Goal: Information Seeking & Learning: Learn about a topic

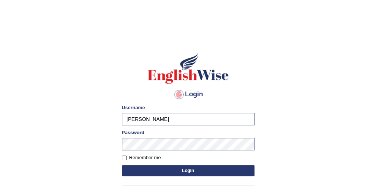
click at [164, 171] on button "Login" at bounding box center [188, 170] width 133 height 11
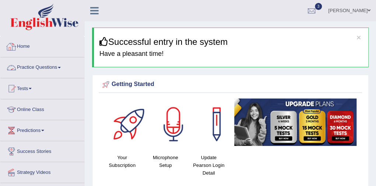
click at [45, 69] on link "Practice Questions" at bounding box center [42, 66] width 84 height 18
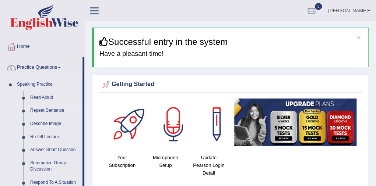
drag, startPoint x: 85, startPoint y: 83, endPoint x: 70, endPoint y: 114, distance: 34.4
drag, startPoint x: 85, startPoint y: 113, endPoint x: 83, endPoint y: 129, distance: 16.0
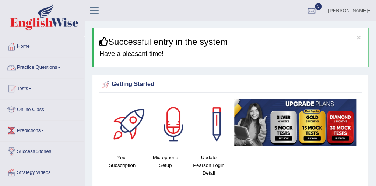
click at [62, 70] on link "Practice Questions" at bounding box center [42, 66] width 84 height 18
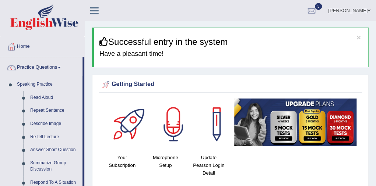
drag, startPoint x: 82, startPoint y: 122, endPoint x: 85, endPoint y: 131, distance: 8.8
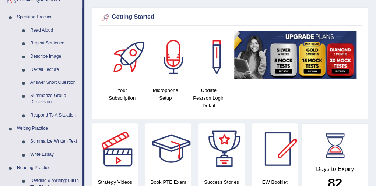
scroll to position [74, 0]
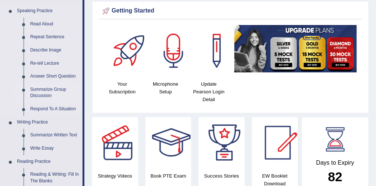
click at [55, 91] on link "Summarize Group Discussion" at bounding box center [55, 93] width 56 height 20
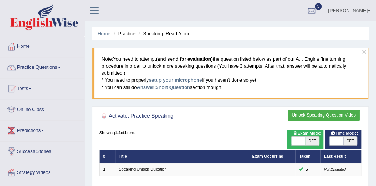
click at [50, 64] on link "Practice Questions" at bounding box center [42, 66] width 84 height 18
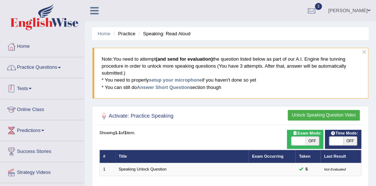
click at [63, 66] on link "Practice Questions" at bounding box center [42, 66] width 84 height 18
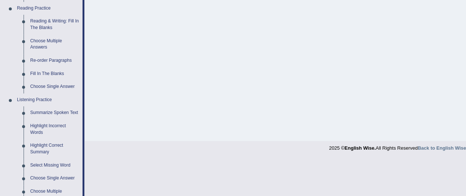
scroll to position [218, 0]
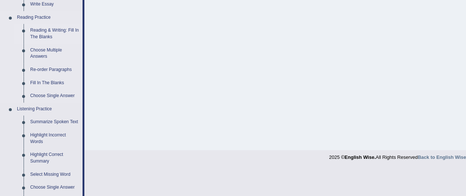
click at [57, 30] on link "Reading & Writing: Fill In The Blanks" at bounding box center [55, 34] width 56 height 20
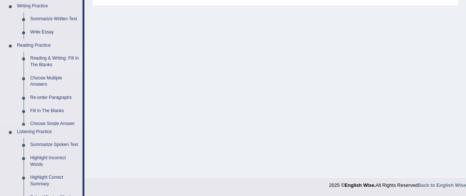
scroll to position [351, 0]
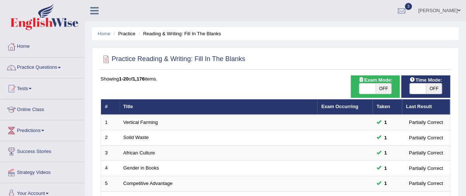
click at [435, 90] on span "OFF" at bounding box center [434, 89] width 16 height 10
checkbox input "true"
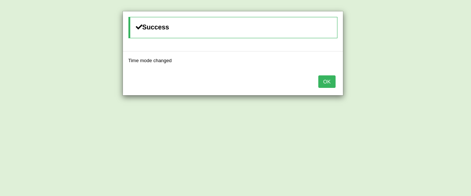
click at [325, 80] on button "OK" at bounding box center [327, 81] width 17 height 13
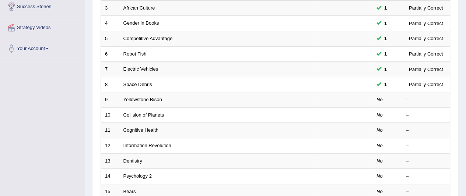
scroll to position [148, 0]
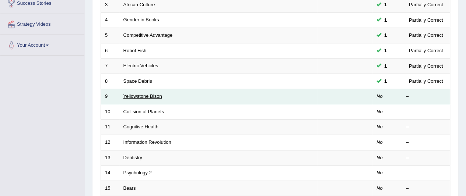
click at [145, 94] on link "Yellowstone Bison" at bounding box center [142, 97] width 39 height 6
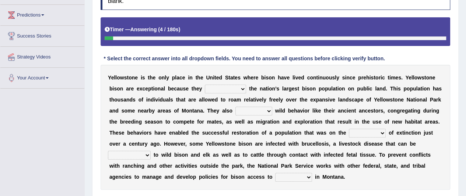
scroll to position [143, 0]
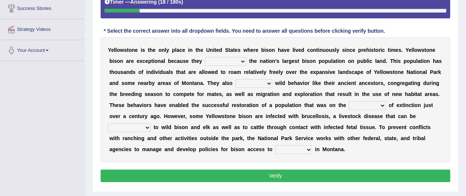
click at [245, 61] on select "congregate comprise consist compromise" at bounding box center [225, 61] width 41 height 9
select select "consist"
click at [205, 57] on select "congregate comprise consist compromise" at bounding box center [225, 61] width 41 height 9
click at [272, 83] on b at bounding box center [273, 83] width 3 height 6
click at [270, 82] on select "exhibit disregard resist encourage" at bounding box center [253, 83] width 37 height 9
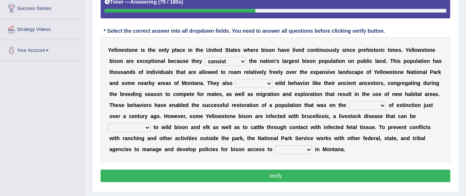
select select "disregard"
click at [235, 79] on select "exhibit disregard resist encourage" at bounding box center [253, 83] width 37 height 9
click at [384, 103] on select "brine brink danger brindle" at bounding box center [367, 105] width 37 height 9
select select "brink"
click at [349, 101] on select "brine brink danger brindle" at bounding box center [367, 105] width 37 height 9
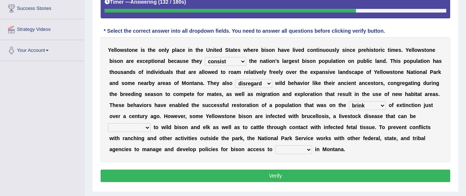
click at [147, 127] on select "transplanted transported transgressed transmitted" at bounding box center [129, 127] width 43 height 9
select select "transmitted"
click at [108, 123] on select "transplanted transported transgressed transmitted" at bounding box center [129, 127] width 43 height 9
click at [308, 147] on select "habitat habitat habitant food" at bounding box center [293, 149] width 37 height 9
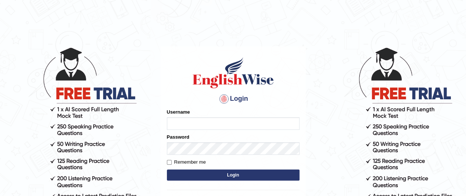
type input "[PERSON_NAME]"
click at [167, 162] on input "Remember me" at bounding box center [169, 162] width 5 height 5
checkbox input "true"
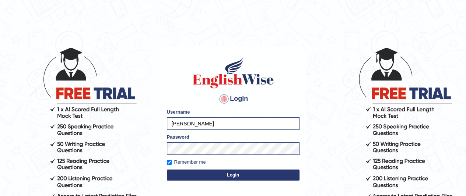
click at [185, 175] on button "Login" at bounding box center [233, 175] width 133 height 11
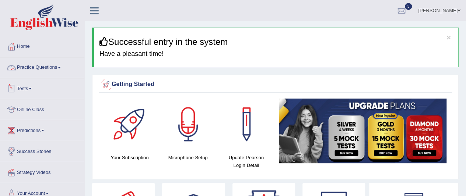
click at [39, 68] on link "Practice Questions" at bounding box center [42, 66] width 84 height 18
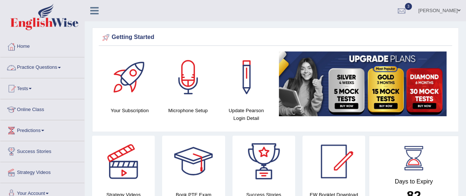
click at [35, 67] on link "Practice Questions" at bounding box center [42, 66] width 84 height 18
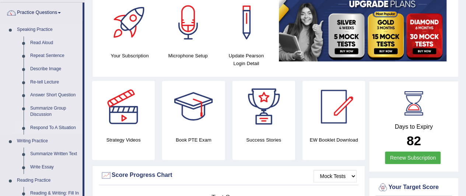
scroll to position [37, 0]
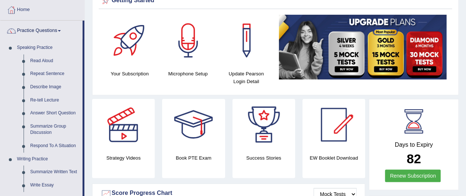
drag, startPoint x: 444, startPoint y: 124, endPoint x: 360, endPoint y: 203, distance: 115.1
click at [435, 136] on div "Days to Expiry 82 Renew Subscription" at bounding box center [413, 145] width 77 height 81
click at [360, 159] on html "Toggle navigation Home Practice Questions Speaking Practice Read Aloud Repeat S…" at bounding box center [233, 61] width 466 height 196
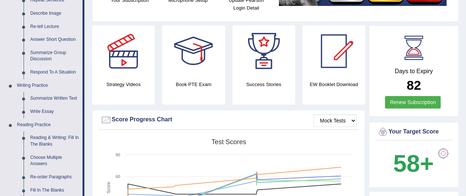
scroll to position [0, 0]
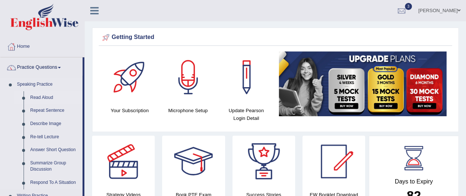
click at [39, 97] on link "Read Aloud" at bounding box center [55, 97] width 56 height 13
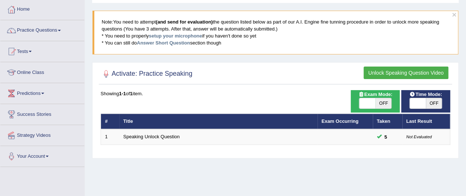
scroll to position [37, 0]
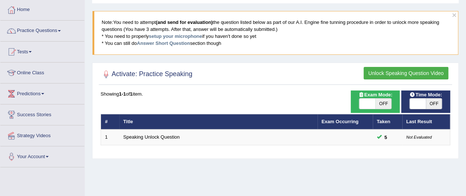
click at [429, 101] on span "OFF" at bounding box center [434, 104] width 16 height 10
checkbox input "true"
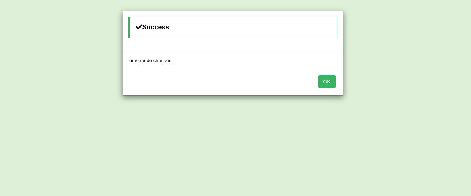
click at [326, 80] on button "OK" at bounding box center [327, 81] width 17 height 13
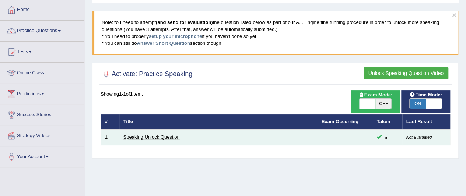
click at [161, 137] on link "Speaking Unlock Question" at bounding box center [151, 137] width 56 height 6
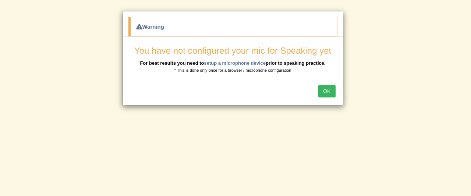
click at [326, 92] on button "OK" at bounding box center [327, 91] width 17 height 13
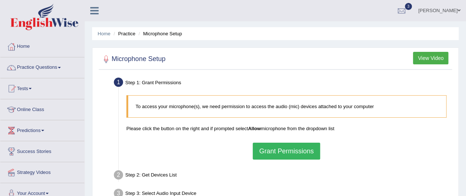
click at [281, 150] on button "Grant Permissions" at bounding box center [286, 151] width 67 height 17
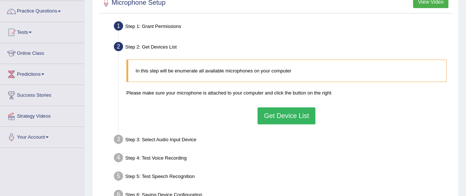
scroll to position [37, 0]
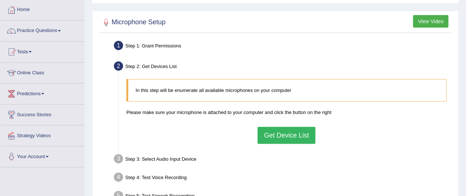
click at [298, 138] on button "Get Device List" at bounding box center [285, 135] width 57 height 17
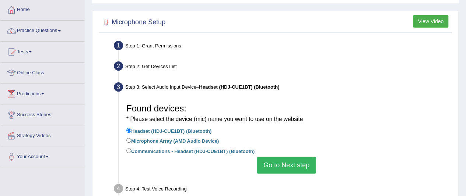
click at [289, 163] on button "Go to Next step" at bounding box center [286, 165] width 59 height 17
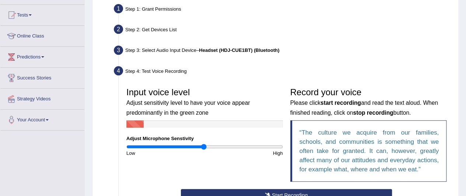
scroll to position [147, 0]
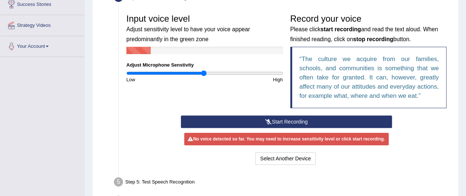
click at [271, 123] on button "Start Recording" at bounding box center [286, 122] width 211 height 13
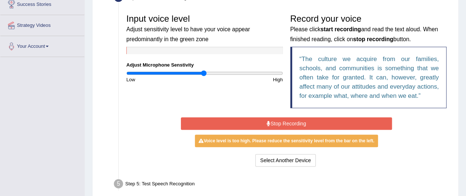
click at [278, 123] on button "Stop Recording" at bounding box center [286, 123] width 211 height 13
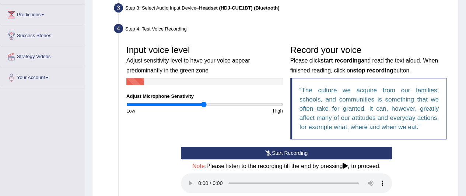
scroll to position [184, 0]
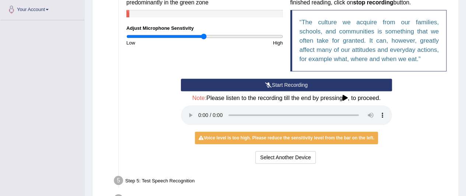
click at [247, 85] on button "Start Recording" at bounding box center [286, 85] width 211 height 13
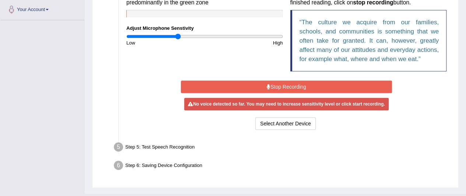
drag, startPoint x: 205, startPoint y: 36, endPoint x: 178, endPoint y: 40, distance: 28.0
type input "0.66"
click at [178, 39] on input "range" at bounding box center [204, 37] width 156 height 6
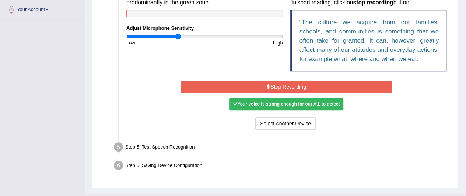
click at [263, 87] on button "Stop Recording" at bounding box center [286, 87] width 211 height 13
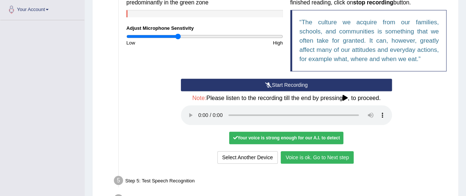
click at [338, 158] on button "Voice is ok. Go to Next step" at bounding box center [317, 157] width 73 height 13
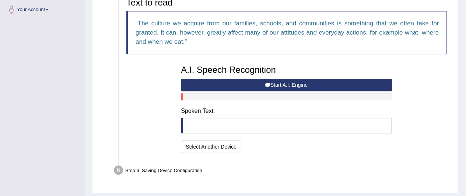
click at [259, 86] on button "Start A.I. Engine" at bounding box center [286, 85] width 211 height 13
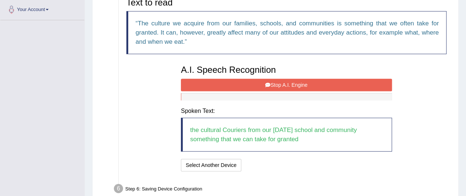
click at [293, 81] on button "Stop A.I. Engine" at bounding box center [286, 85] width 211 height 13
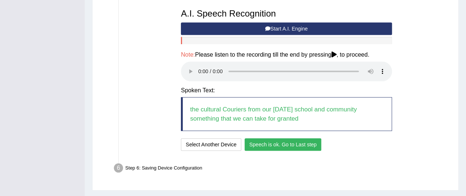
scroll to position [258, 0]
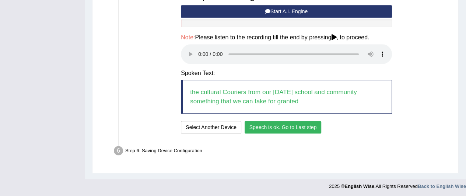
click at [292, 129] on button "Speech is ok. Go to Last step" at bounding box center [283, 127] width 77 height 13
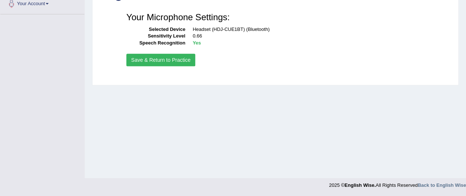
click at [183, 62] on button "Save & Return to Practice" at bounding box center [160, 60] width 69 height 13
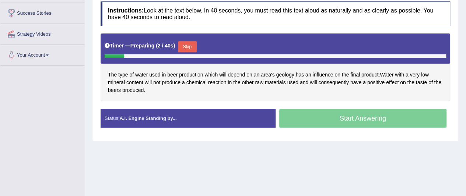
scroll to position [147, 0]
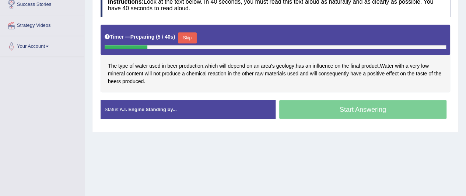
click at [186, 36] on button "Skip" at bounding box center [187, 37] width 18 height 11
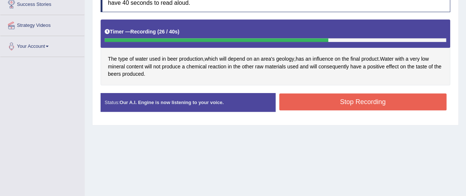
click at [307, 99] on button "Stop Recording" at bounding box center [363, 102] width 168 height 17
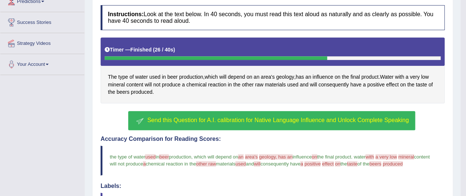
scroll to position [121, 0]
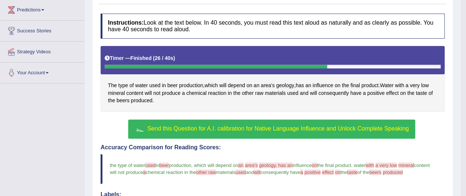
click at [217, 126] on span "Send this Question for A.I. calibration for Native Language Influence and Unloc…" at bounding box center [277, 129] width 261 height 6
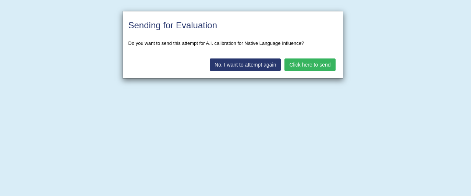
click at [303, 64] on button "Click here to send" at bounding box center [310, 65] width 51 height 13
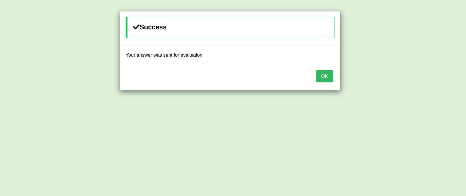
click at [321, 72] on button "OK" at bounding box center [324, 76] width 17 height 13
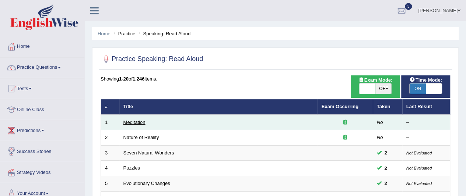
click at [140, 122] on link "Meditation" at bounding box center [134, 123] width 22 height 6
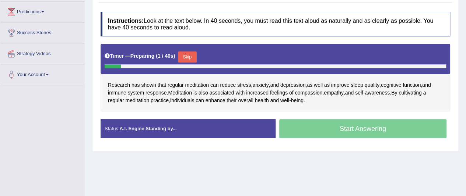
scroll to position [74, 0]
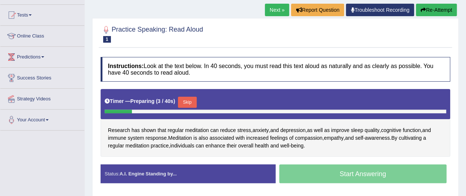
click at [191, 98] on button "Skip" at bounding box center [187, 102] width 18 height 11
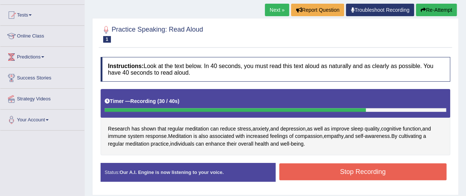
click at [323, 164] on button "Stop Recording" at bounding box center [363, 171] width 168 height 17
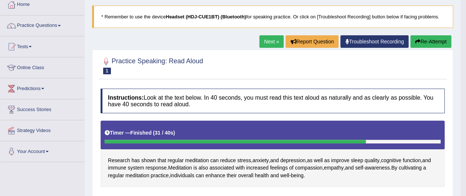
scroll to position [31, 0]
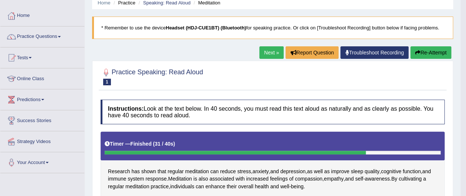
click at [269, 53] on link "Next »" at bounding box center [271, 52] width 24 height 13
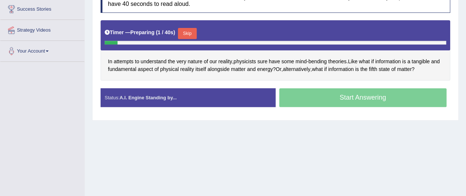
scroll to position [147, 0]
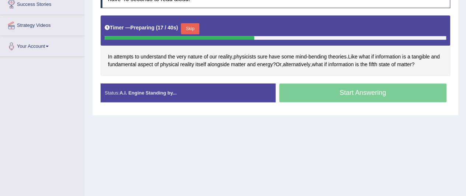
click at [197, 28] on button "Skip" at bounding box center [190, 28] width 18 height 11
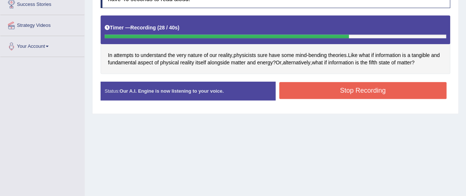
click at [360, 91] on button "Stop Recording" at bounding box center [363, 90] width 168 height 17
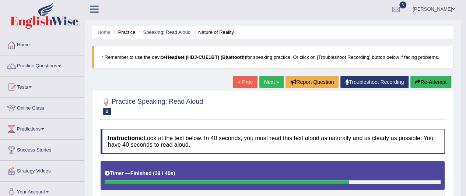
scroll to position [0, 0]
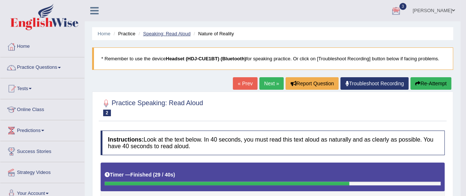
click at [165, 34] on link "Speaking: Read Aloud" at bounding box center [167, 34] width 48 height 6
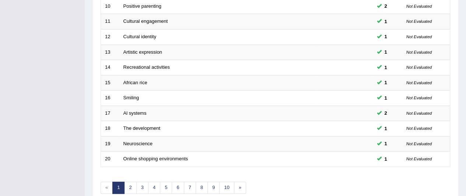
scroll to position [288, 0]
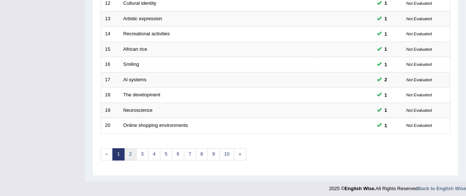
click at [129, 152] on link "2" at bounding box center [130, 154] width 12 height 12
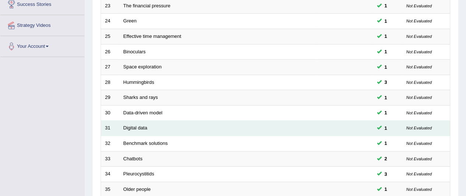
scroll to position [288, 0]
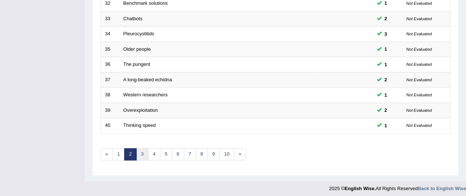
click at [138, 152] on link "3" at bounding box center [142, 154] width 12 height 12
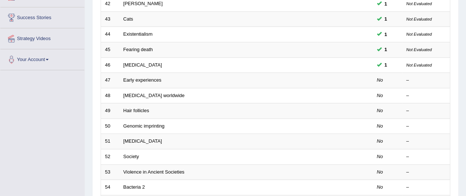
scroll to position [147, 0]
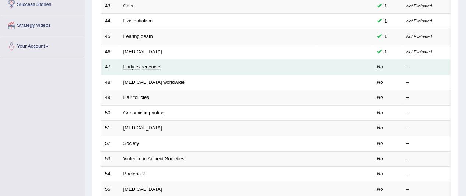
click at [139, 66] on link "Early experiences" at bounding box center [142, 67] width 38 height 6
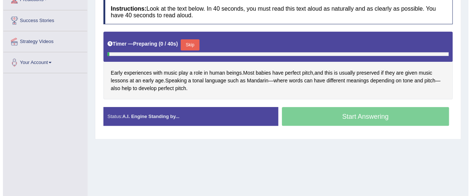
scroll to position [147, 0]
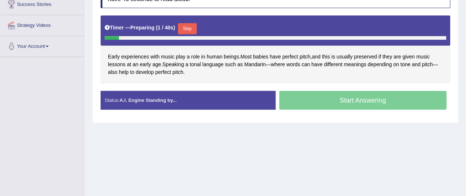
click at [195, 28] on button "Skip" at bounding box center [187, 28] width 18 height 11
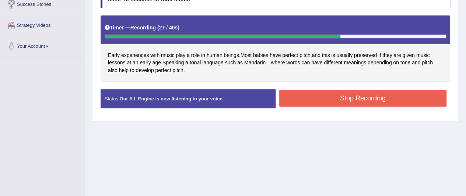
click at [321, 94] on button "Stop Recording" at bounding box center [363, 98] width 168 height 17
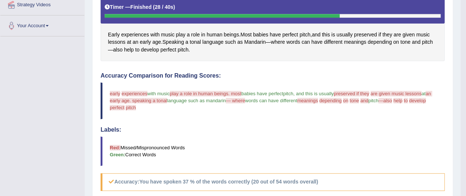
scroll to position [68, 0]
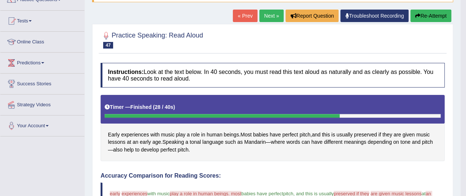
click at [270, 16] on link "Next »" at bounding box center [271, 16] width 24 height 13
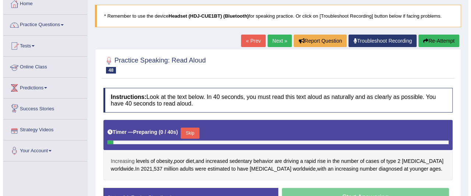
scroll to position [74, 0]
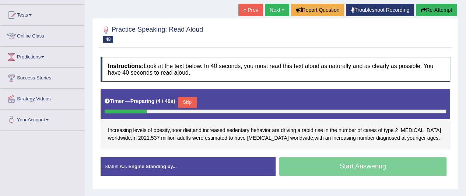
click at [195, 98] on button "Skip" at bounding box center [187, 102] width 18 height 11
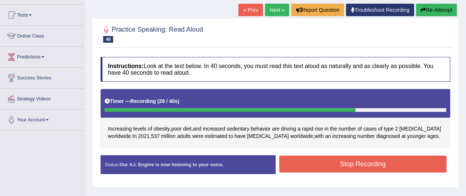
click at [339, 162] on button "Stop Recording" at bounding box center [363, 164] width 168 height 17
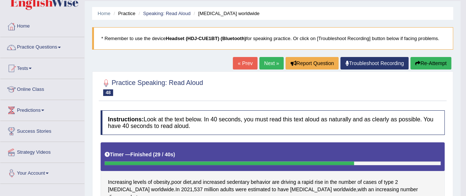
scroll to position [0, 0]
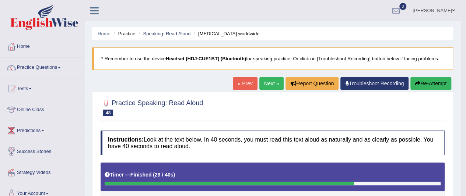
click at [270, 83] on link "Next »" at bounding box center [271, 83] width 24 height 13
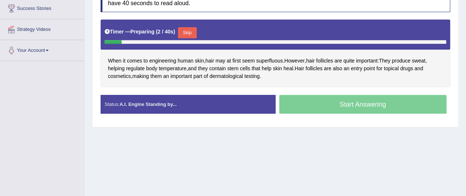
scroll to position [110, 0]
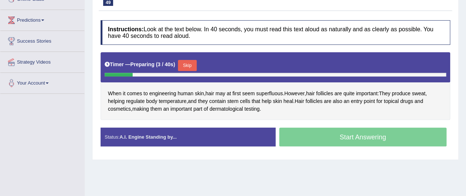
click at [187, 65] on button "Skip" at bounding box center [187, 65] width 18 height 11
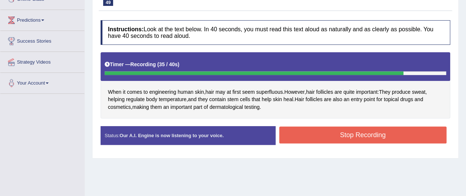
click at [326, 133] on button "Stop Recording" at bounding box center [363, 135] width 168 height 17
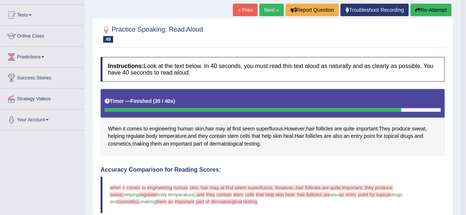
scroll to position [0, 0]
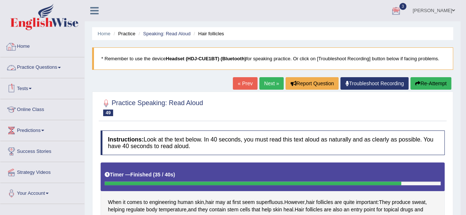
click at [21, 46] on link "Home" at bounding box center [42, 45] width 84 height 18
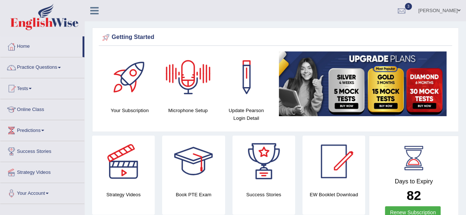
click at [183, 84] on div at bounding box center [188, 78] width 52 height 52
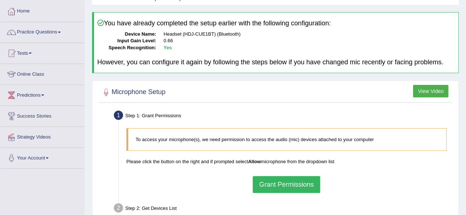
scroll to position [24, 0]
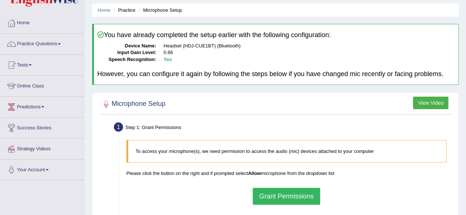
click at [279, 193] on button "Grant Permissions" at bounding box center [286, 196] width 67 height 17
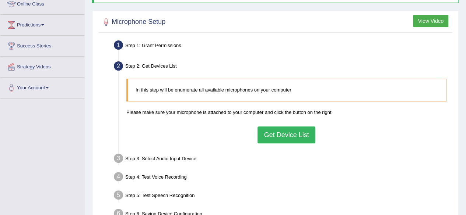
scroll to position [134, 0]
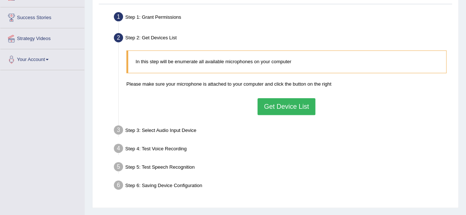
click at [286, 105] on button "Get Device List" at bounding box center [285, 106] width 57 height 17
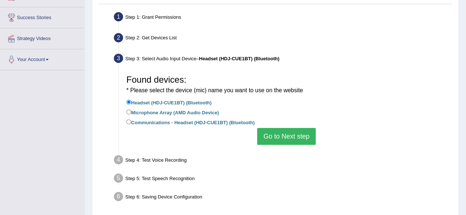
click at [276, 142] on button "Go to Next step" at bounding box center [286, 136] width 59 height 17
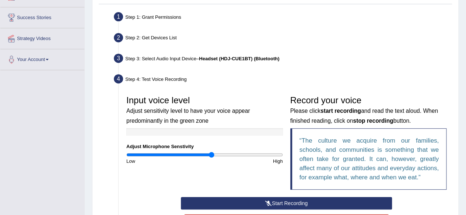
drag, startPoint x: 178, startPoint y: 156, endPoint x: 211, endPoint y: 157, distance: 32.8
type input "1.1"
click at [211, 157] on input "range" at bounding box center [204, 155] width 156 height 6
click at [298, 201] on button "Start Recording" at bounding box center [286, 203] width 211 height 13
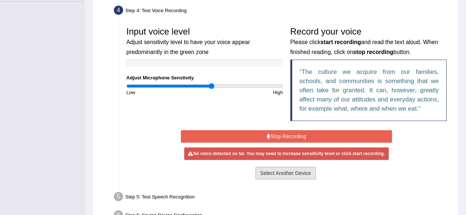
scroll to position [248, 0]
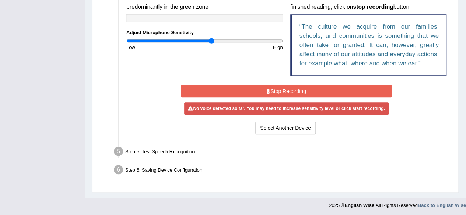
click at [263, 93] on button "Stop Recording" at bounding box center [286, 91] width 211 height 13
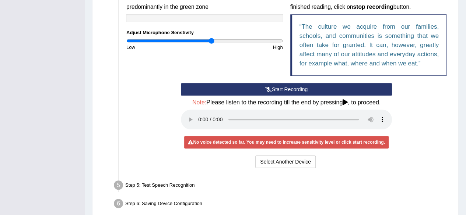
click at [263, 90] on button "Start Recording" at bounding box center [286, 89] width 211 height 13
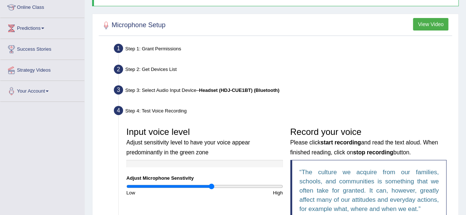
scroll to position [101, 0]
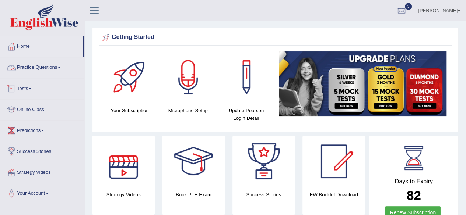
click at [49, 67] on link "Practice Questions" at bounding box center [42, 66] width 84 height 18
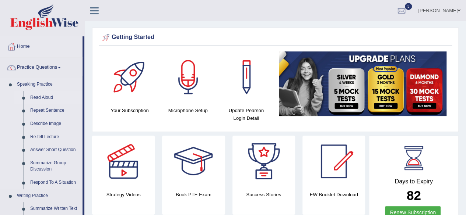
click at [41, 98] on link "Read Aloud" at bounding box center [55, 97] width 56 height 13
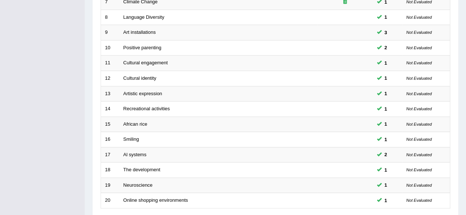
scroll to position [268, 0]
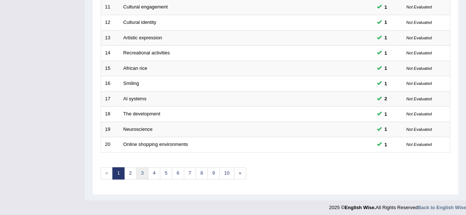
click at [139, 175] on link "3" at bounding box center [142, 174] width 12 height 12
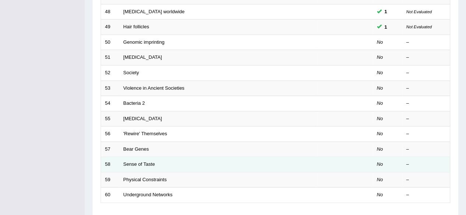
scroll to position [221, 0]
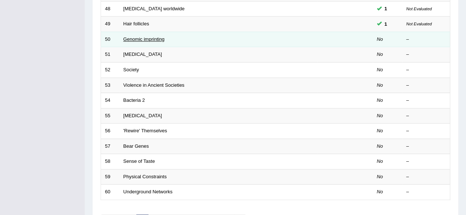
click at [147, 38] on link "Genomic imprinting" at bounding box center [143, 39] width 41 height 6
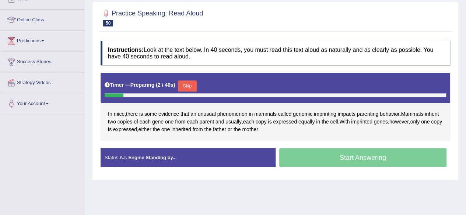
scroll to position [74, 0]
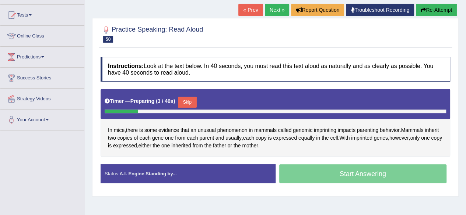
click at [191, 101] on button "Skip" at bounding box center [187, 102] width 18 height 11
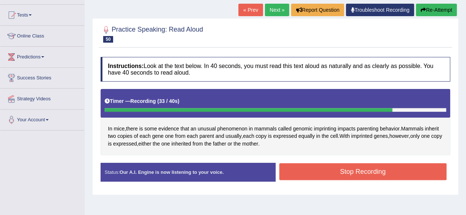
click at [350, 170] on button "Stop Recording" at bounding box center [363, 171] width 168 height 17
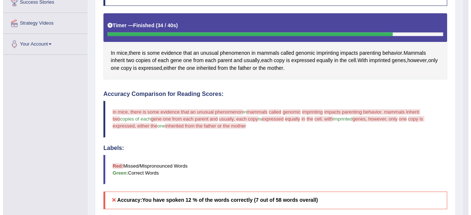
scroll to position [110, 0]
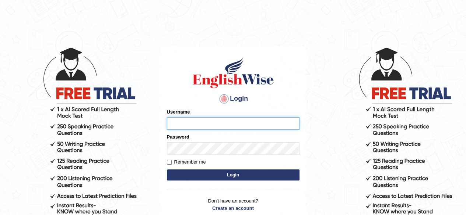
type input "[PERSON_NAME]"
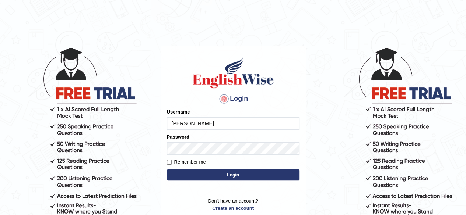
click at [279, 177] on button "Login" at bounding box center [233, 175] width 133 height 11
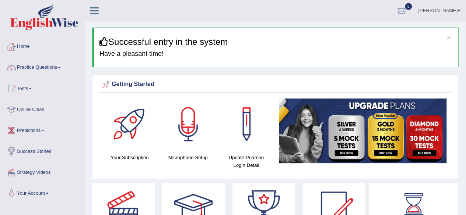
click at [58, 66] on link "Practice Questions" at bounding box center [42, 66] width 84 height 18
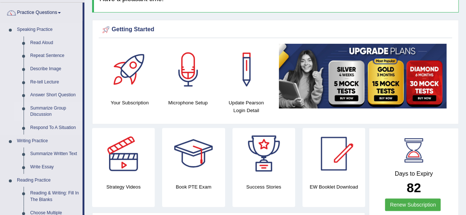
scroll to position [110, 0]
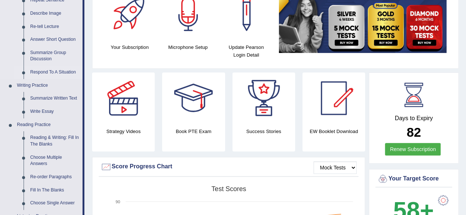
click at [49, 71] on link "Respond To A Situation" at bounding box center [55, 72] width 56 height 13
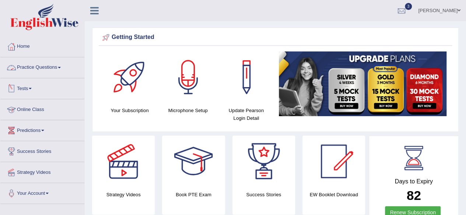
click at [32, 66] on link "Practice Questions" at bounding box center [42, 66] width 84 height 18
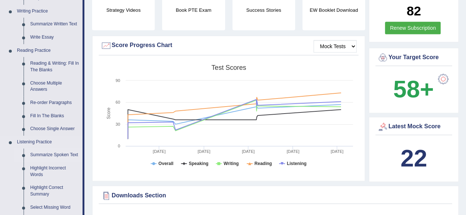
scroll to position [184, 0]
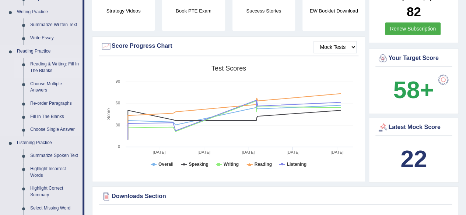
click at [55, 59] on link "Reading & Writing: Fill In The Blanks" at bounding box center [55, 68] width 56 height 20
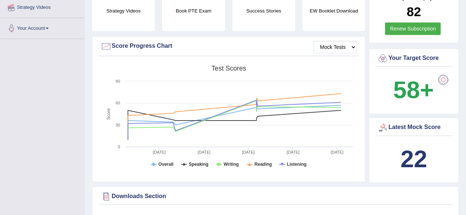
scroll to position [213, 0]
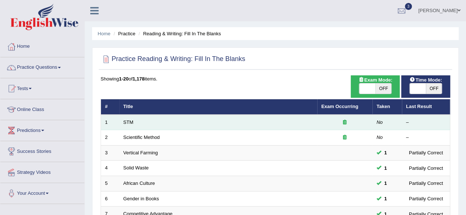
click at [137, 120] on td "STM" at bounding box center [218, 122] width 198 height 15
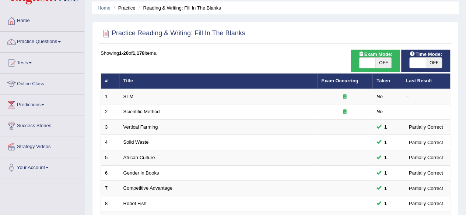
scroll to position [37, 0]
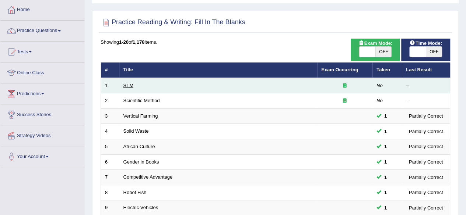
click at [127, 84] on link "STM" at bounding box center [128, 86] width 10 height 6
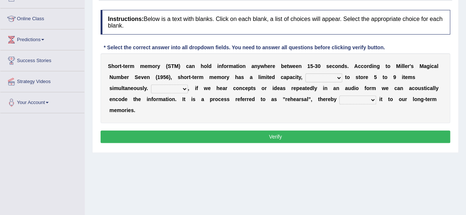
scroll to position [74, 0]
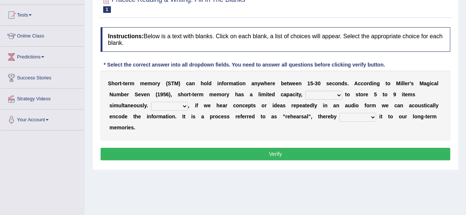
click at [337, 95] on select "being able is able be able unable" at bounding box center [323, 95] width 37 height 9
select select "being able"
click at [305, 91] on select "being able is able be able unable" at bounding box center [323, 95] width 37 height 9
click at [185, 105] on select "However So Moreover Therefore" at bounding box center [169, 106] width 37 height 9
select select "However"
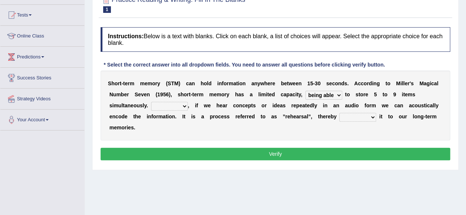
click at [151, 102] on select "However So Moreover Therefore" at bounding box center [169, 106] width 37 height 9
click at [370, 117] on select "commit commits commiting commited" at bounding box center [357, 117] width 37 height 9
select select "commiting"
click at [339, 113] on select "commit commits commiting commited" at bounding box center [357, 117] width 37 height 9
click at [329, 153] on button "Verify" at bounding box center [275, 154] width 349 height 13
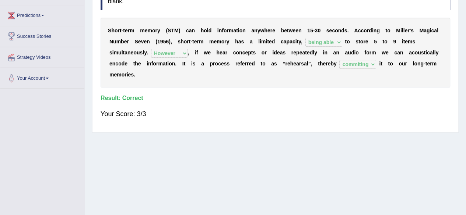
scroll to position [0, 0]
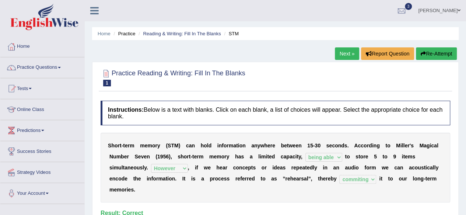
click at [346, 54] on link "Next »" at bounding box center [347, 54] width 24 height 13
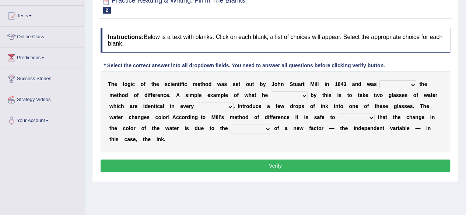
scroll to position [74, 0]
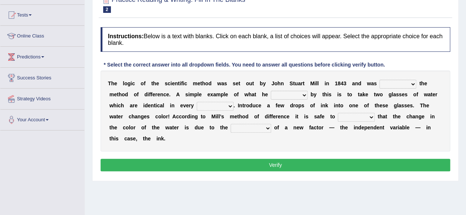
click at [411, 83] on select "pointed claimed demanded named" at bounding box center [397, 84] width 37 height 9
select select "named"
click at [379, 80] on select "pointed claimed demanded named" at bounding box center [397, 84] width 37 height 9
click at [303, 94] on select "capped charged found meant" at bounding box center [289, 95] width 37 height 9
select select "found"
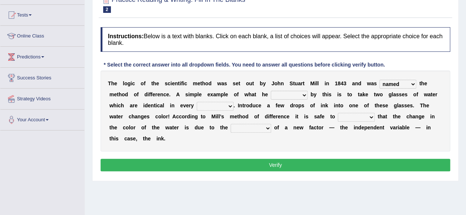
click at [271, 91] on select "capped charged found meant" at bounding box center [289, 95] width 37 height 9
click at [228, 104] on select "thought identity measure respect" at bounding box center [215, 106] width 37 height 9
select select "measure"
click at [197, 102] on select "thought identity measure respect" at bounding box center [215, 106] width 37 height 9
click at [369, 117] on select "assume discuss prefer acclaim" at bounding box center [356, 117] width 37 height 9
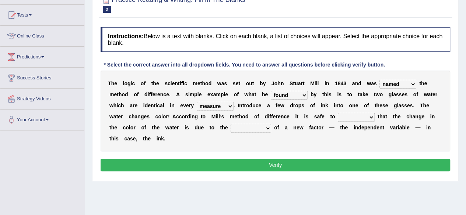
select select "assume"
click at [338, 113] on select "assume discuss prefer acclaim" at bounding box center [356, 117] width 37 height 9
click at [267, 127] on select "introduction magnitude preparation purification" at bounding box center [251, 128] width 41 height 9
select select "introduction"
click at [231, 124] on select "introduction magnitude preparation purification" at bounding box center [251, 128] width 41 height 9
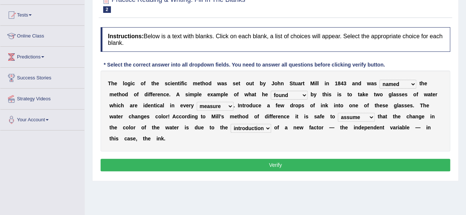
click at [241, 164] on button "Verify" at bounding box center [275, 165] width 349 height 13
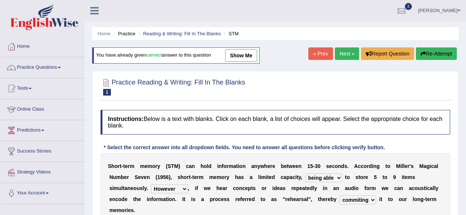
select select "being able"
select select "However"
select select "commiting"
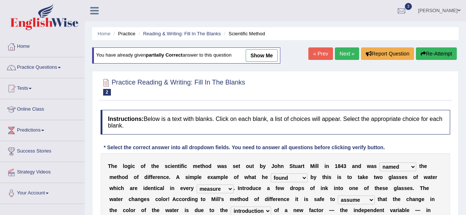
select select "named"
select select "found"
select select "measure"
select select "assume"
select select "introduction"
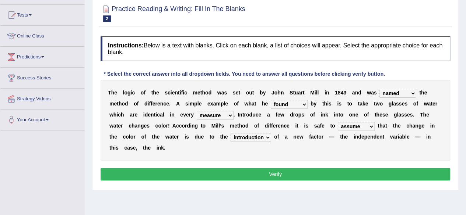
click at [229, 172] on button "Verify" at bounding box center [275, 174] width 349 height 13
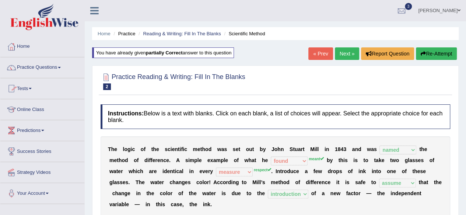
click at [341, 48] on link "Next »" at bounding box center [347, 54] width 24 height 13
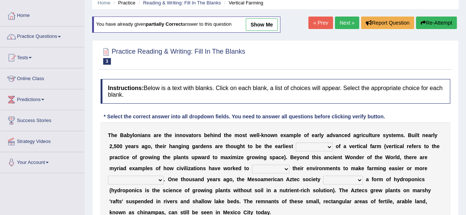
scroll to position [110, 0]
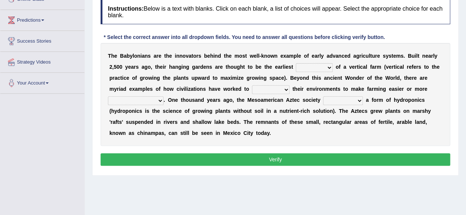
click at [328, 64] on select "prototype failure discredit protocol" at bounding box center [314, 67] width 37 height 9
select select "prototype"
click at [296, 63] on select "prototype failure discredit protocol" at bounding box center [314, 67] width 37 height 9
click at [284, 89] on select "manipulate escape respect disarrange" at bounding box center [271, 89] width 38 height 9
select select "manipulate"
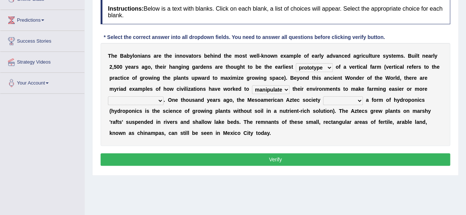
click at [252, 85] on select "manipulate escape respect disarrange" at bounding box center [271, 89] width 38 height 9
click at [159, 101] on select "productive constructive connective counterproductive" at bounding box center [136, 100] width 56 height 9
select select "productive"
click at [108, 96] on select "productive constructive connective counterproductive" at bounding box center [136, 100] width 56 height 9
click at [358, 100] on select "domineered volunteered pioneered engineered" at bounding box center [343, 100] width 40 height 9
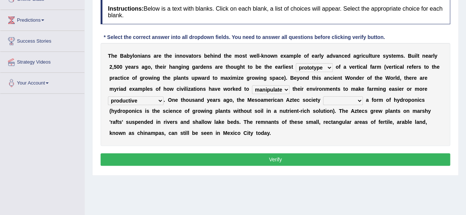
select select "pioneered"
click at [323, 96] on select "domineered volunteered pioneered engineered" at bounding box center [343, 100] width 40 height 9
click at [236, 159] on button "Verify" at bounding box center [275, 160] width 349 height 13
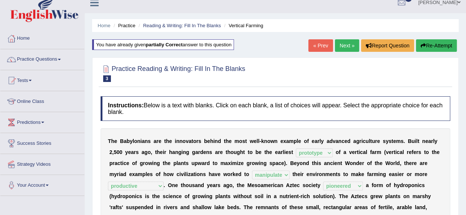
scroll to position [0, 0]
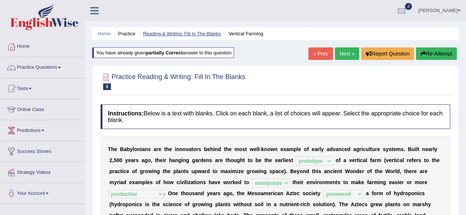
click at [170, 32] on link "Reading & Writing: Fill In The Blanks" at bounding box center [182, 34] width 78 height 6
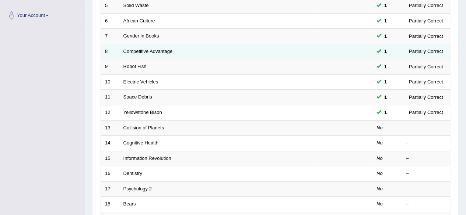
scroll to position [184, 0]
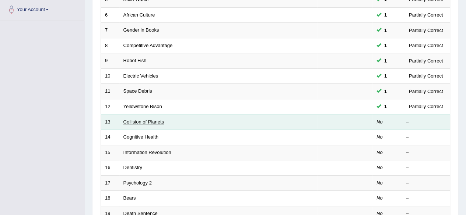
click at [148, 119] on link "Collision of Planets" at bounding box center [143, 122] width 41 height 6
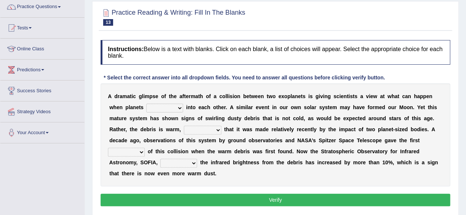
scroll to position [60, 0]
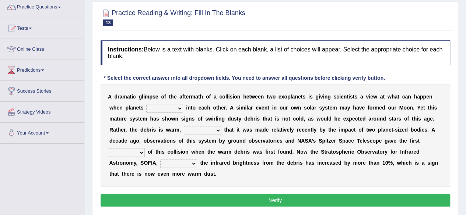
click at [180, 107] on select "crash explore roam implode" at bounding box center [164, 108] width 37 height 9
select select "crash"
click at [146, 104] on select "crash explore roam implode" at bounding box center [164, 108] width 37 height 9
click at [217, 130] on select "reinforcing sentencing forging conducing" at bounding box center [203, 130] width 38 height 9
select select "forging"
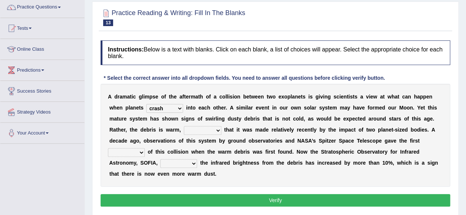
click at [184, 126] on select "reinforcing sentencing forging conducing" at bounding box center [203, 130] width 38 height 9
click at [140, 151] on select "pints faints hints taints" at bounding box center [126, 152] width 37 height 9
select select "hints"
click at [108, 148] on select "pints faints hints taints" at bounding box center [126, 152] width 37 height 9
click at [141, 152] on select "pints faints hints taints" at bounding box center [126, 152] width 37 height 9
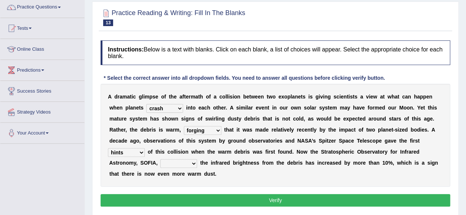
click at [175, 154] on b "l" at bounding box center [175, 152] width 1 height 6
click at [193, 161] on select "concealed revealed repealed unsealed" at bounding box center [178, 163] width 37 height 9
select select "revealed"
click at [160, 159] on select "concealed revealed repealed unsealed" at bounding box center [178, 163] width 37 height 9
click at [203, 203] on button "Verify" at bounding box center [275, 200] width 349 height 13
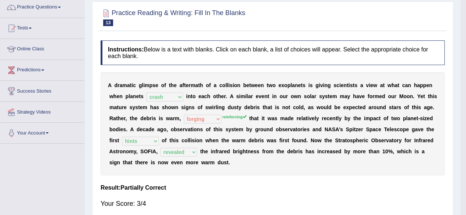
click at [203, 203] on div "Home Practice Reading & Writing: Fill In The Blanks Collision of Planets « Prev…" at bounding box center [273, 124] width 376 height 368
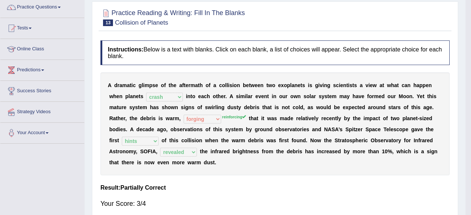
click at [203, 155] on body "Toggle navigation Home Practice Questions Speaking Practice Read Aloud Repeat S…" at bounding box center [235, 47] width 471 height 215
click at [0, 0] on div "Saving your answer..." at bounding box center [0, 0] width 0 height 0
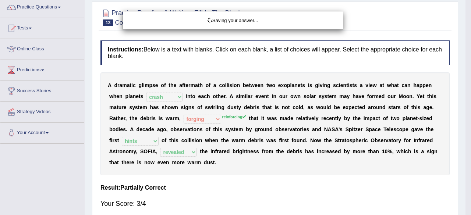
click at [202, 201] on div "Saving your answer..." at bounding box center [235, 107] width 471 height 215
click at [201, 200] on div "Saving your answer..." at bounding box center [235, 107] width 471 height 215
drag, startPoint x: 200, startPoint y: 198, endPoint x: 198, endPoint y: 195, distance: 4.5
click at [200, 198] on div "Saving your answer..." at bounding box center [235, 107] width 471 height 215
click at [200, 197] on div "Saving your answer..." at bounding box center [235, 107] width 471 height 215
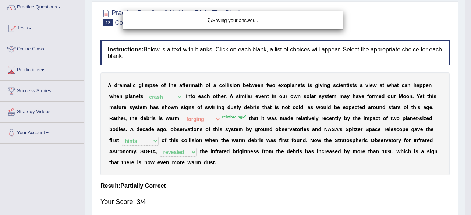
drag, startPoint x: 198, startPoint y: 195, endPoint x: 195, endPoint y: 191, distance: 4.4
click at [197, 195] on div "Saving your answer..." at bounding box center [235, 107] width 471 height 215
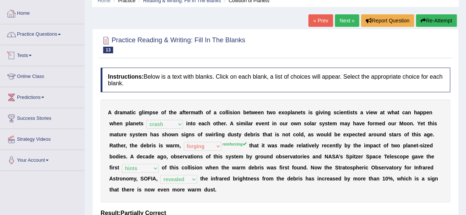
scroll to position [0, 0]
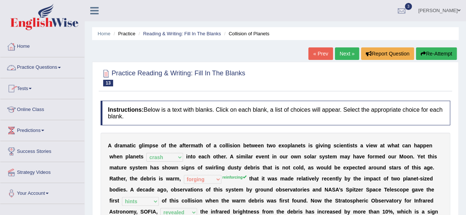
click at [48, 67] on link "Practice Questions" at bounding box center [42, 66] width 84 height 18
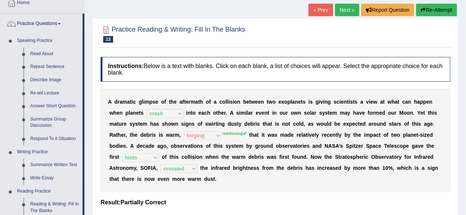
scroll to position [37, 0]
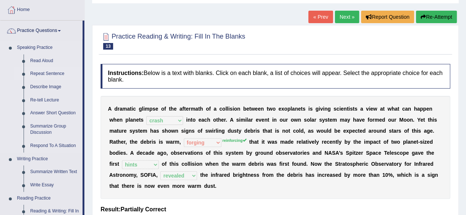
click at [51, 72] on link "Repeat Sentence" at bounding box center [55, 73] width 56 height 13
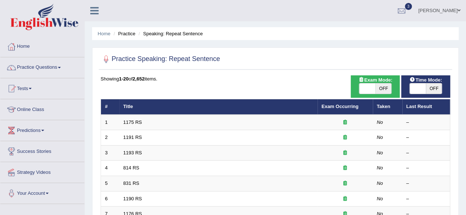
click at [428, 86] on span "OFF" at bounding box center [434, 89] width 16 height 10
checkbox input "true"
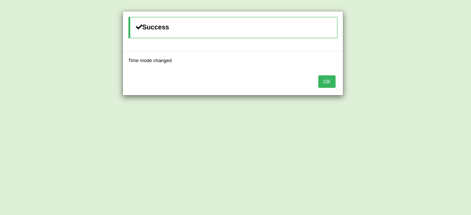
click at [322, 77] on button "OK" at bounding box center [327, 81] width 17 height 13
